Goal: Check status

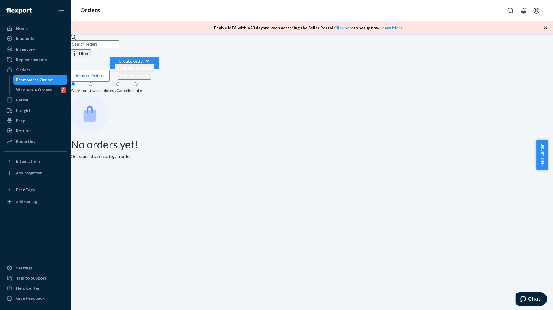
click at [119, 48] on input "text" at bounding box center [95, 44] width 48 height 8
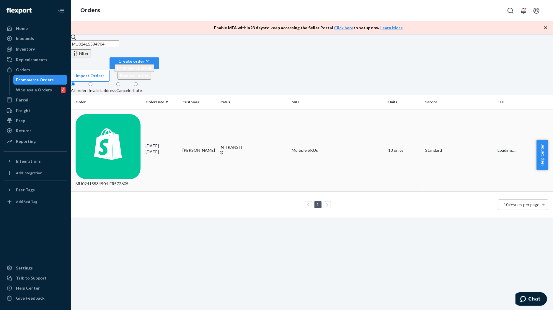
type input "MU02415534904"
click at [109, 114] on div "MU02415534904-FR572605" at bounding box center [108, 150] width 65 height 73
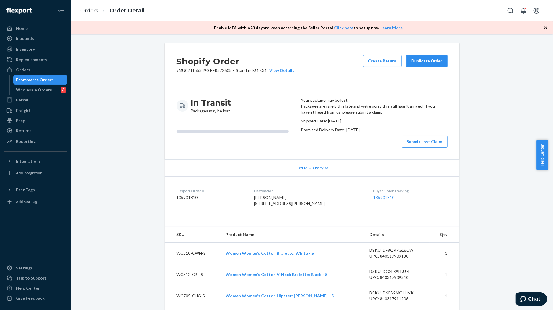
drag, startPoint x: 315, startPoint y: 137, endPoint x: 352, endPoint y: 137, distance: 36.6
click at [352, 124] on p "Shipped Date: [DATE]" at bounding box center [374, 121] width 147 height 6
click at [335, 133] on p "Promised Delivery Date: [DATE]" at bounding box center [374, 130] width 147 height 6
drag, startPoint x: 350, startPoint y: 144, endPoint x: 363, endPoint y: 144, distance: 12.7
click at [365, 133] on p "Promised Delivery Date: [DATE]" at bounding box center [374, 130] width 147 height 6
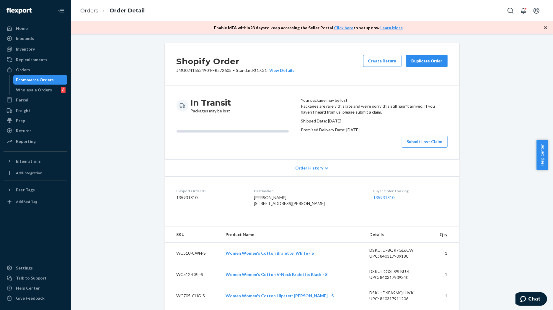
click at [326, 147] on div "Submit Lost Claim" at bounding box center [374, 142] width 147 height 12
drag, startPoint x: 321, startPoint y: 123, endPoint x: 386, endPoint y: 124, distance: 65.6
click at [386, 115] on p "Packages are rarely this late and we're sorry this still hasn't arrived. If you…" at bounding box center [374, 109] width 147 height 12
click at [347, 115] on p "Packages are rarely this late and we're sorry this still hasn't arrived. If you…" at bounding box center [374, 109] width 147 height 12
drag, startPoint x: 327, startPoint y: 129, endPoint x: 371, endPoint y: 129, distance: 44.3
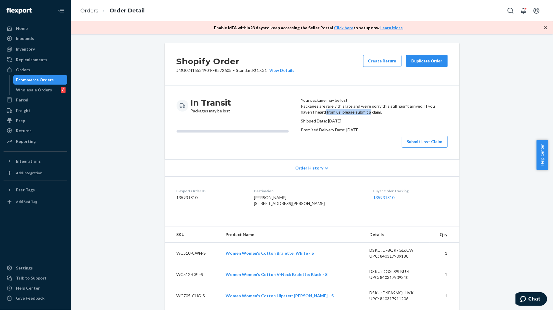
click at [371, 115] on p "Packages are rarely this late and we're sorry this still hasn't arrived. If you…" at bounding box center [374, 109] width 147 height 12
click at [385, 115] on p "Packages are rarely this late and we're sorry this still hasn't arrived. If you…" at bounding box center [374, 109] width 147 height 12
drag, startPoint x: 382, startPoint y: 128, endPoint x: 328, endPoint y: 126, distance: 53.5
click at [328, 115] on p "Packages are rarely this late and we're sorry this still hasn't arrived. If you…" at bounding box center [374, 109] width 147 height 12
click at [323, 115] on p "Packages are rarely this late and we're sorry this still hasn't arrived. If you…" at bounding box center [374, 109] width 147 height 12
